Goal: Task Accomplishment & Management: Manage account settings

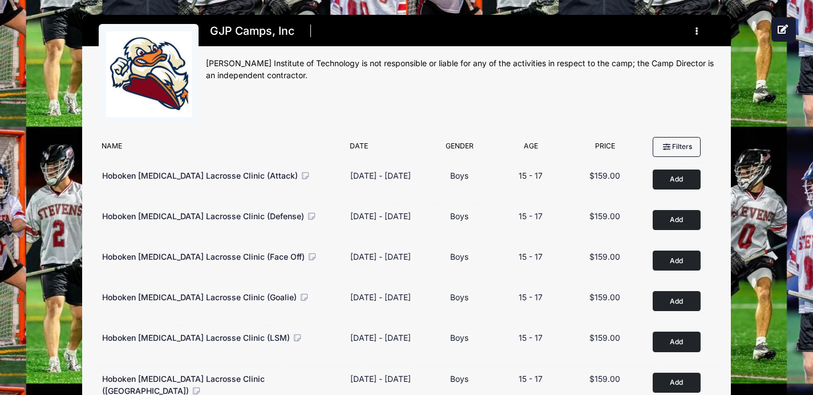
click at [696, 30] on button "button" at bounding box center [698, 31] width 31 height 20
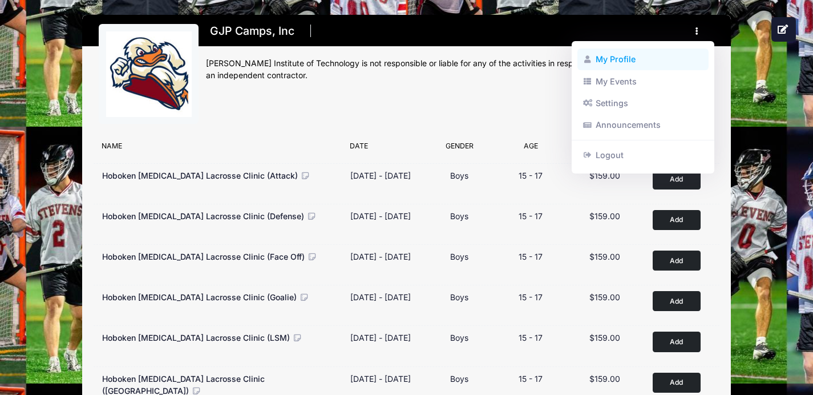
click at [623, 54] on link "My Profile" at bounding box center [643, 59] width 132 height 22
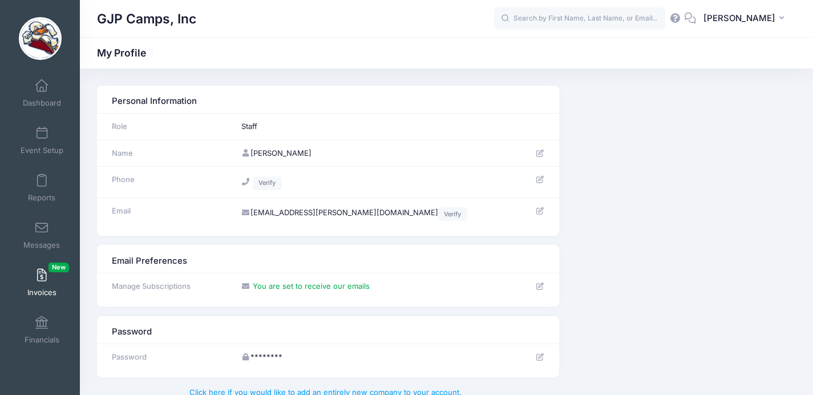
click at [42, 286] on link "Invoices New" at bounding box center [42, 282] width 54 height 40
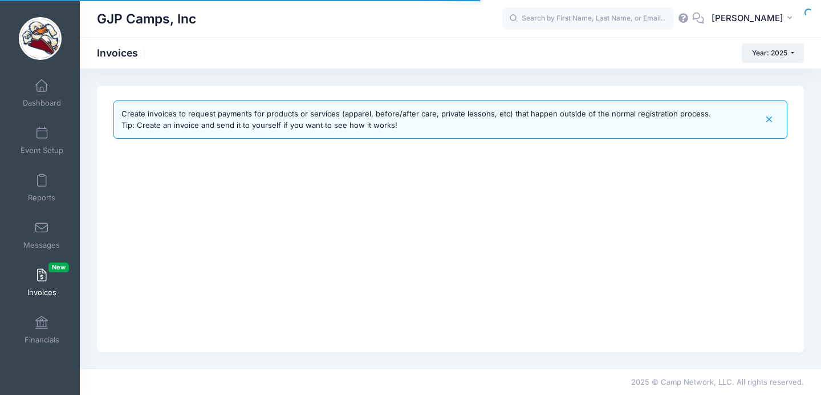
select select
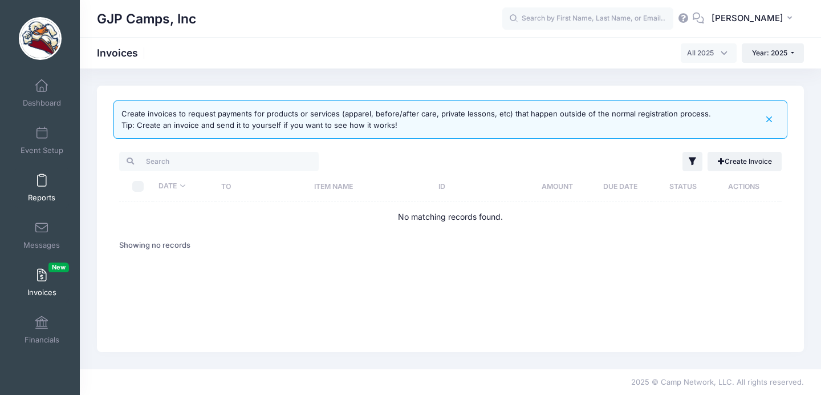
click at [37, 173] on link "Reports" at bounding box center [42, 188] width 54 height 40
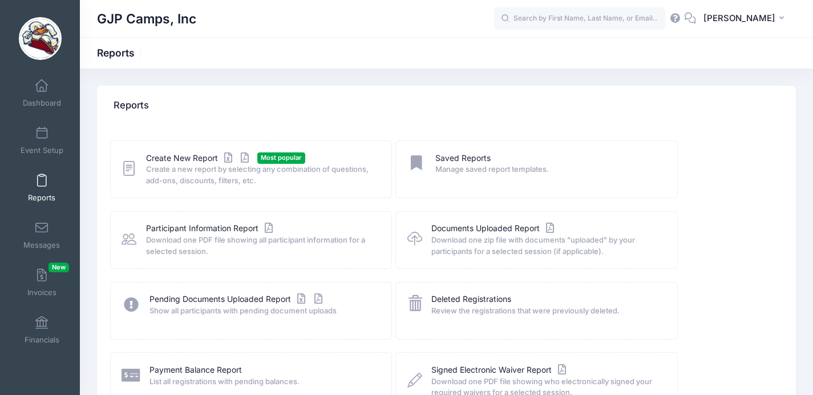
scroll to position [104, 0]
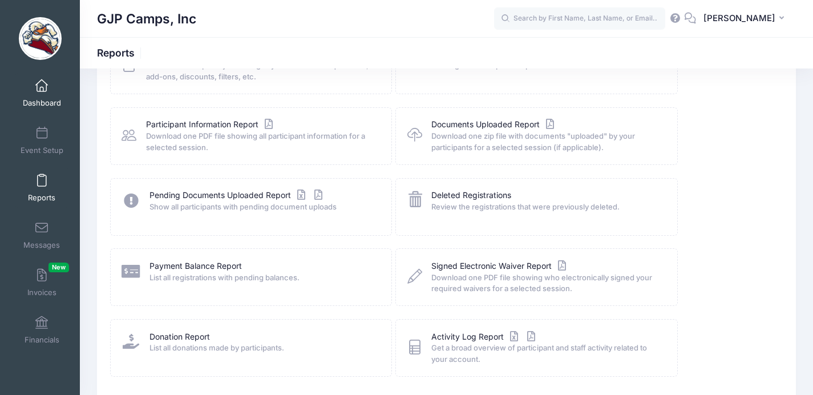
click at [42, 90] on span at bounding box center [42, 86] width 0 height 13
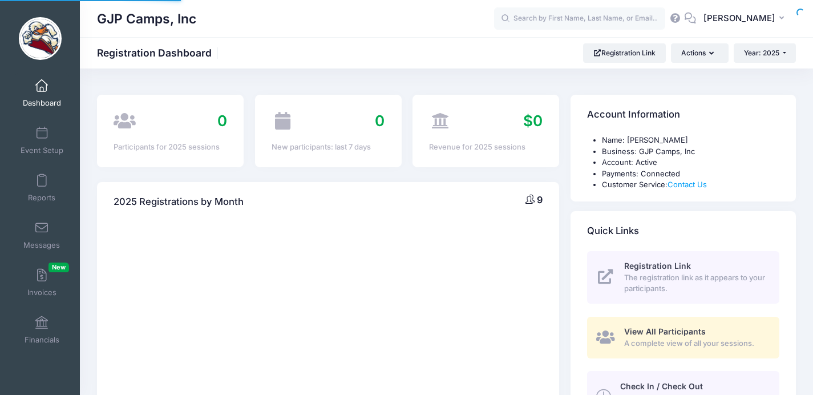
select select
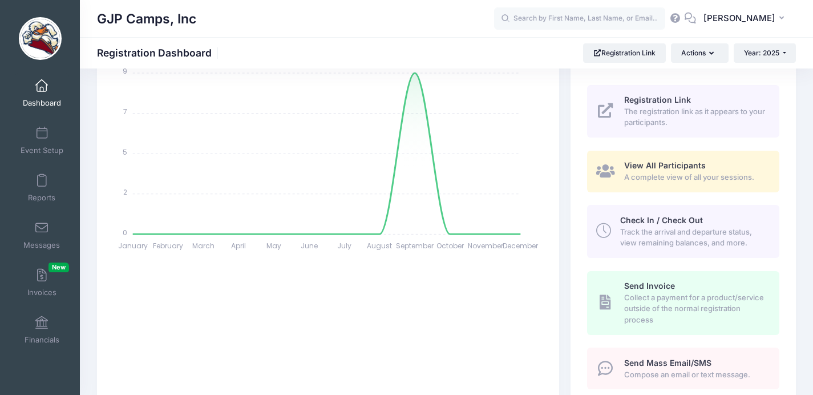
scroll to position [166, 0]
click at [668, 167] on span "View All Participants" at bounding box center [665, 165] width 82 height 10
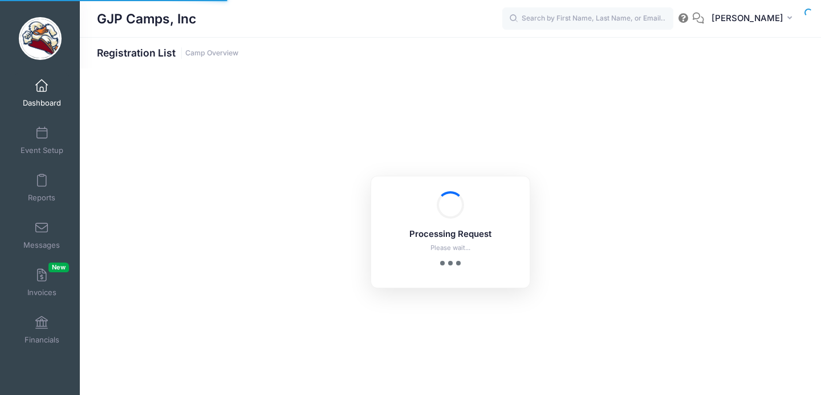
select select "10"
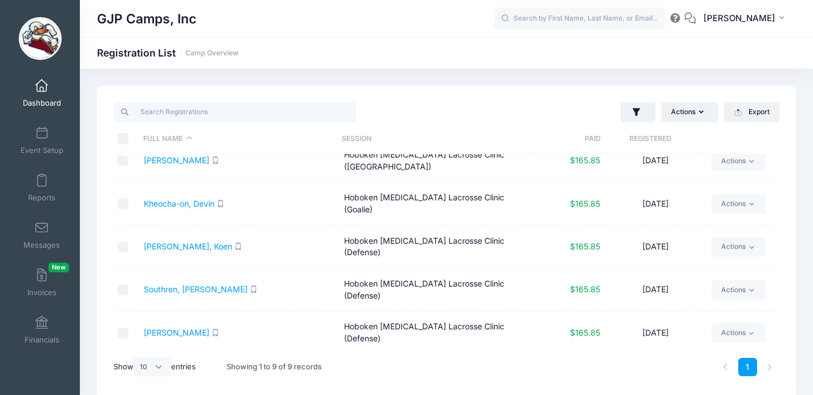
scroll to position [152, 0]
